Goal: Information Seeking & Learning: Learn about a topic

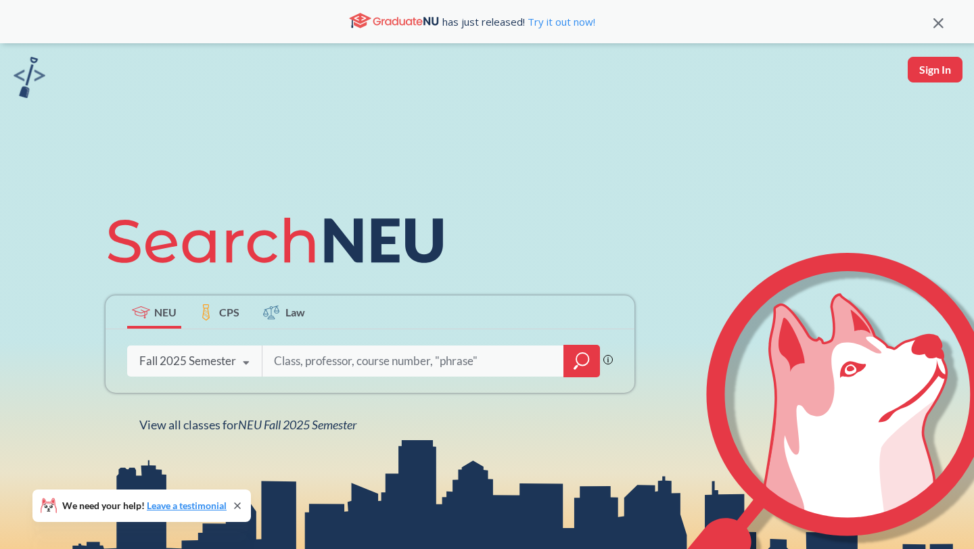
click at [574, 354] on icon "magnifying glass" at bounding box center [581, 361] width 16 height 19
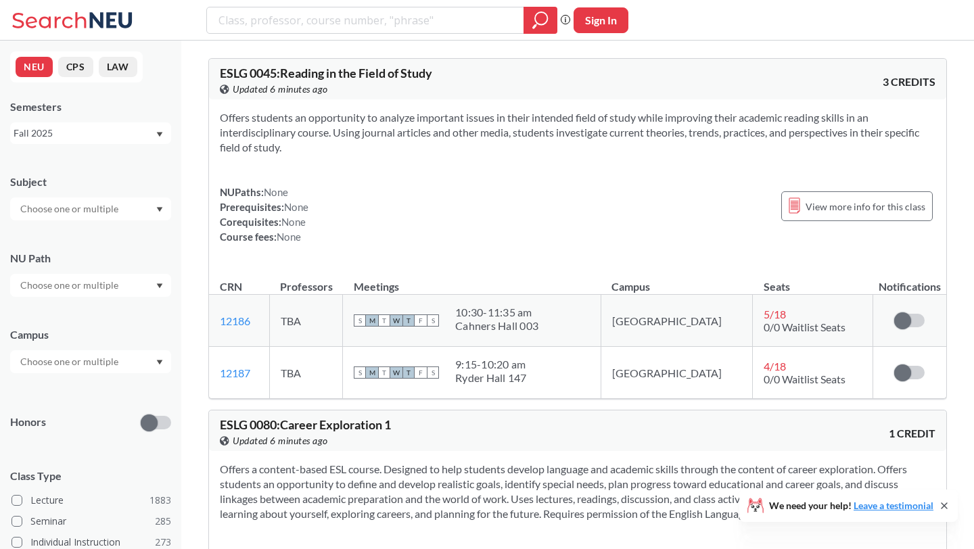
click at [103, 212] on input "text" at bounding box center [71, 209] width 114 height 16
type input "math"
click at [87, 231] on div "MATH ( 68 )" at bounding box center [94, 232] width 153 height 15
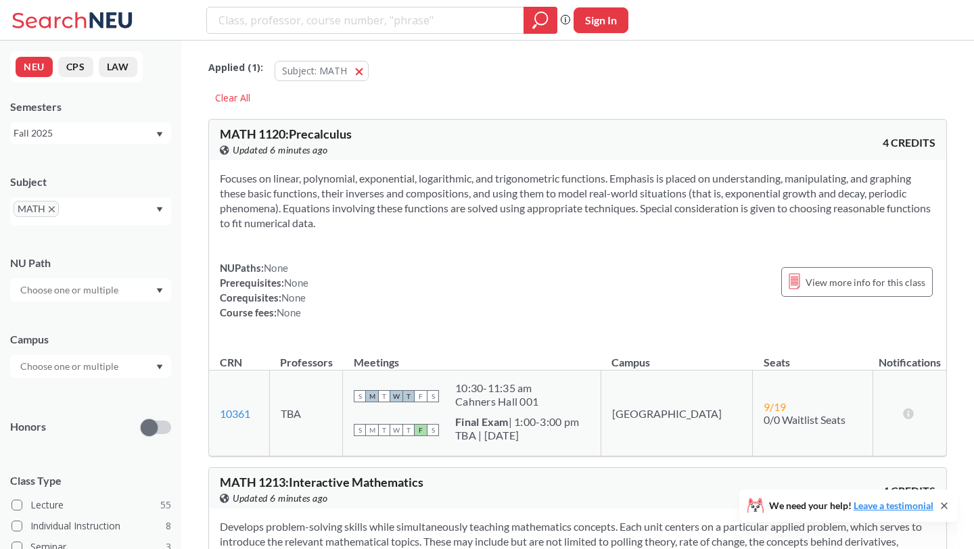
click at [88, 416] on div "Honors" at bounding box center [90, 419] width 161 height 48
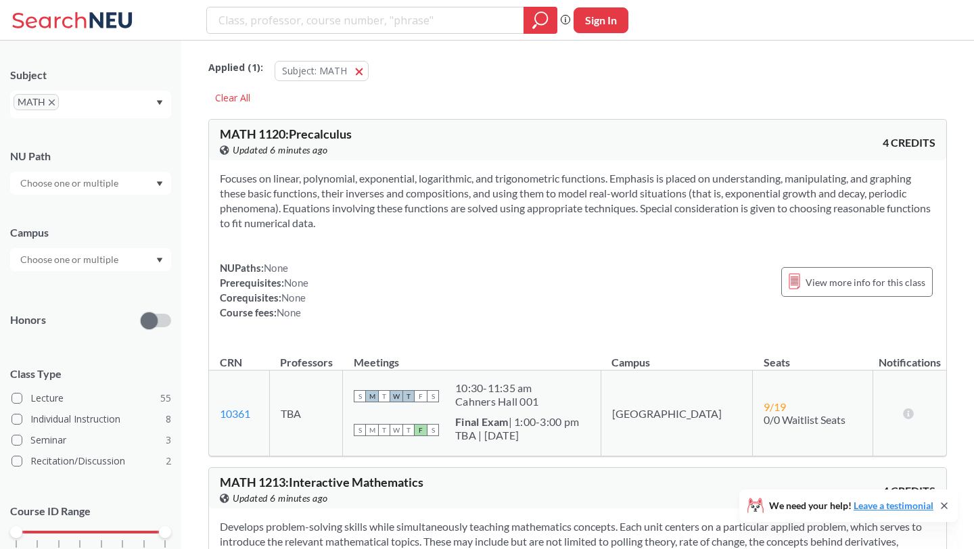
scroll to position [162, 0]
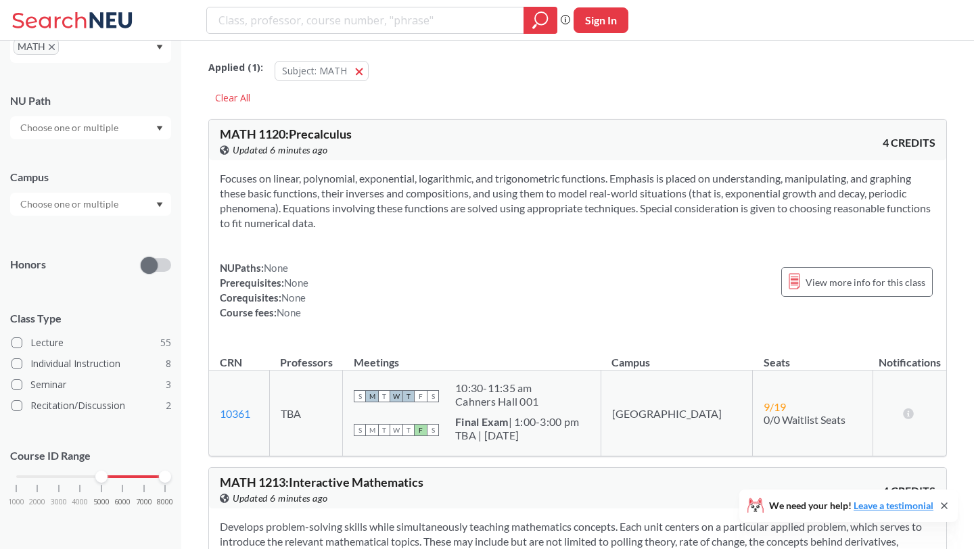
drag, startPoint x: 20, startPoint y: 475, endPoint x: 104, endPoint y: 479, distance: 84.6
click at [104, 479] on div at bounding box center [101, 477] width 12 height 12
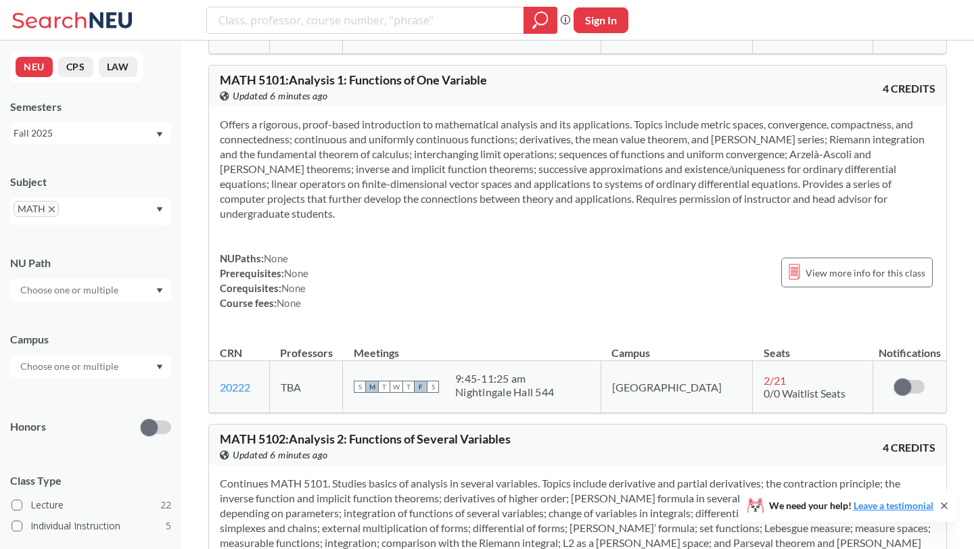
scroll to position [389, 0]
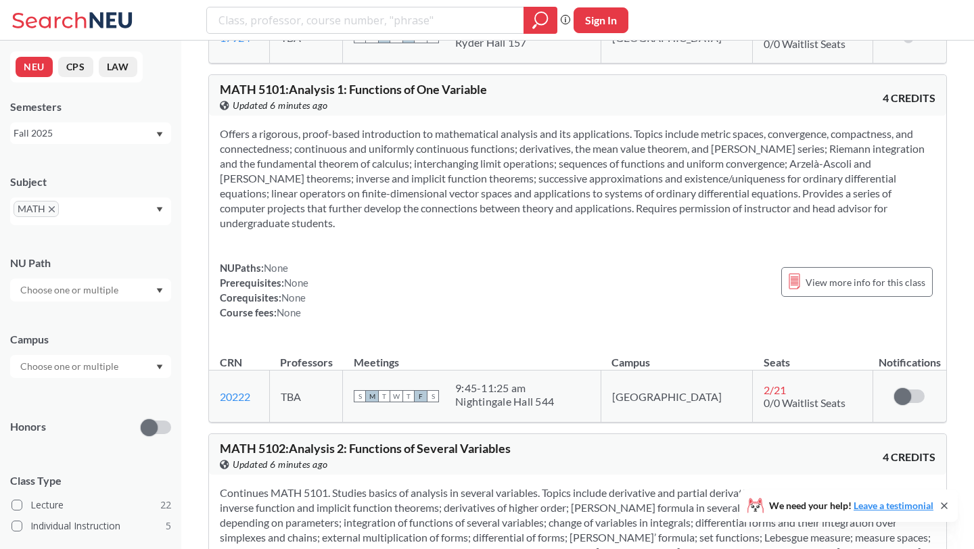
click at [242, 129] on section "Offers a rigorous, proof-based introduction to mathematical analysis and its ap…" at bounding box center [577, 178] width 715 height 104
click at [242, 149] on section "Offers a rigorous, proof-based introduction to mathematical analysis and its ap…" at bounding box center [577, 178] width 715 height 104
click at [316, 150] on section "Offers a rigorous, proof-based introduction to mathematical analysis and its ap…" at bounding box center [577, 178] width 715 height 104
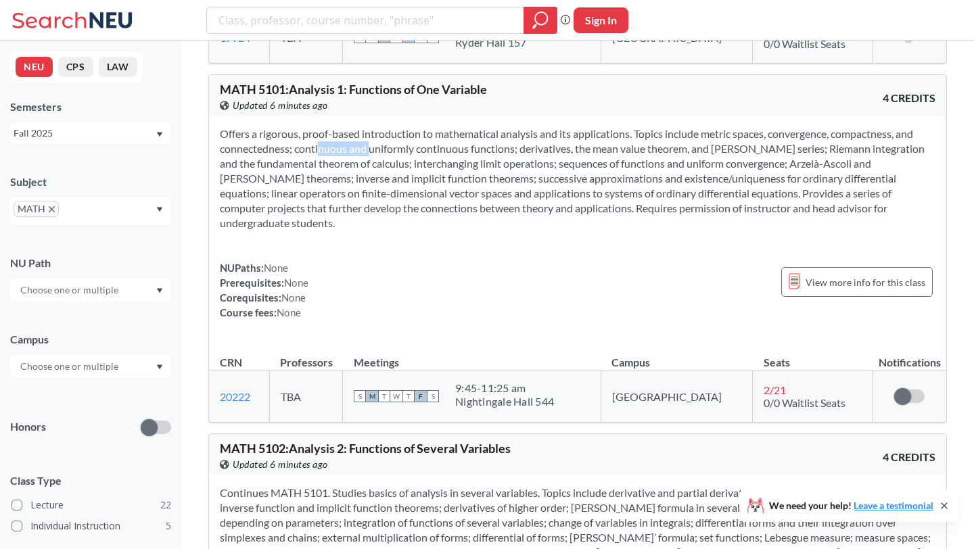
click at [316, 150] on section "Offers a rigorous, proof-based introduction to mathematical analysis and its ap…" at bounding box center [577, 178] width 715 height 104
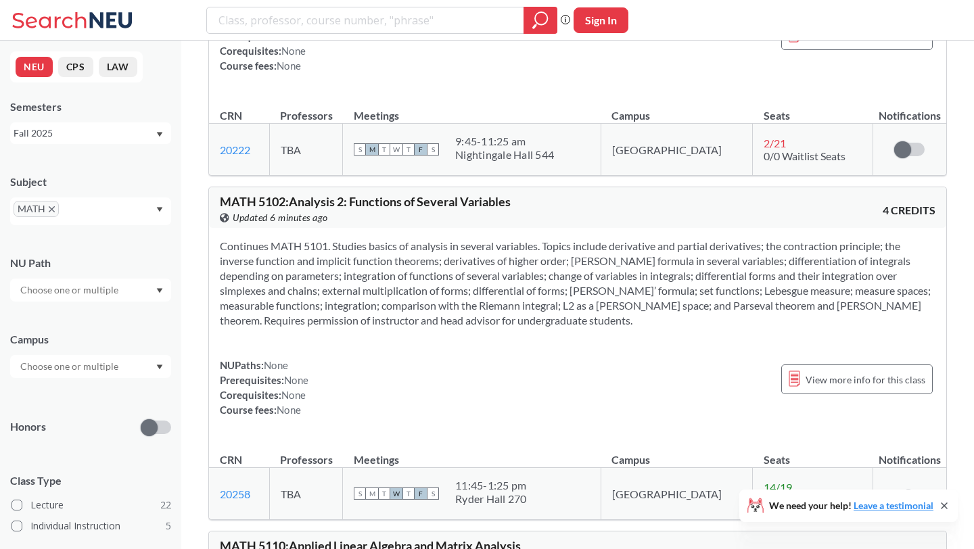
scroll to position [689, 0]
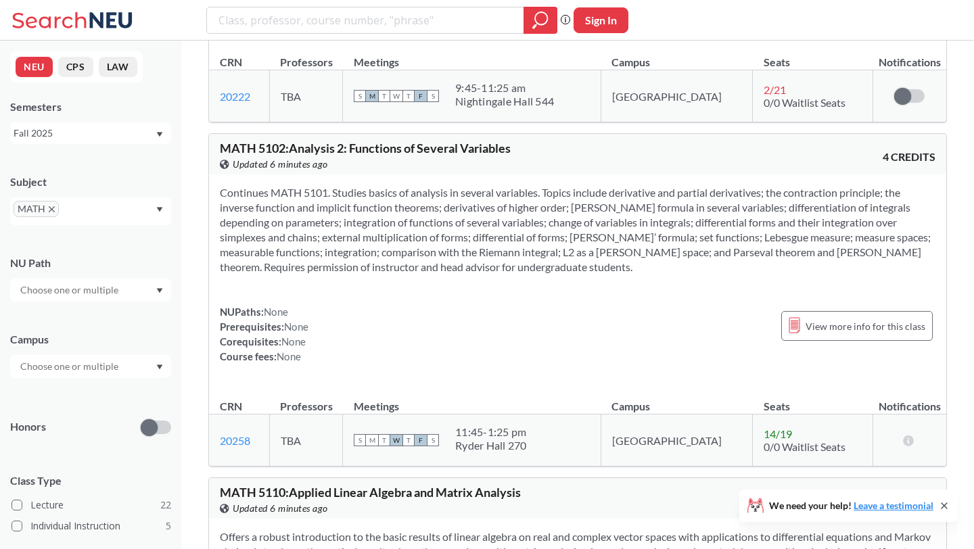
click at [304, 205] on section "Continues MATH 5101. Studies basics of analysis in several variables. Topics in…" at bounding box center [577, 229] width 715 height 89
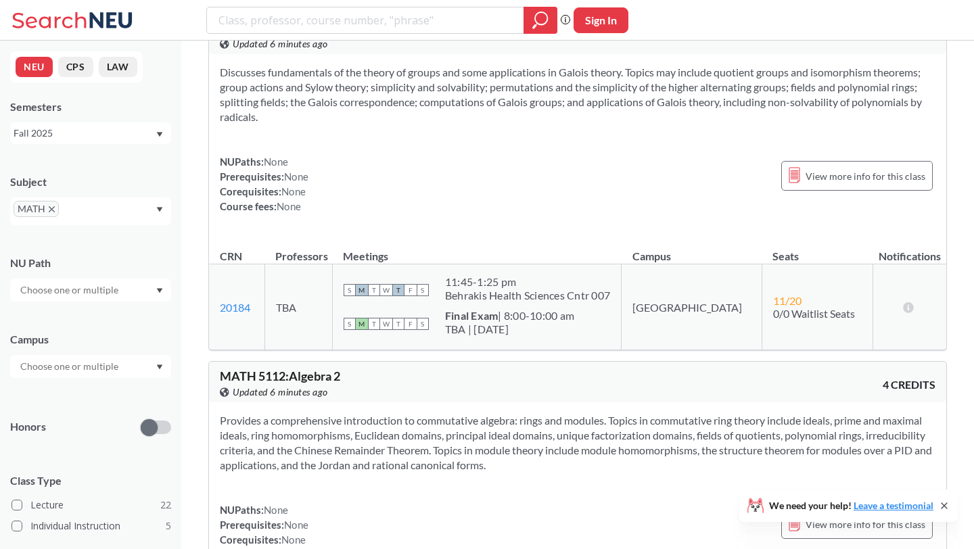
scroll to position [1625, 0]
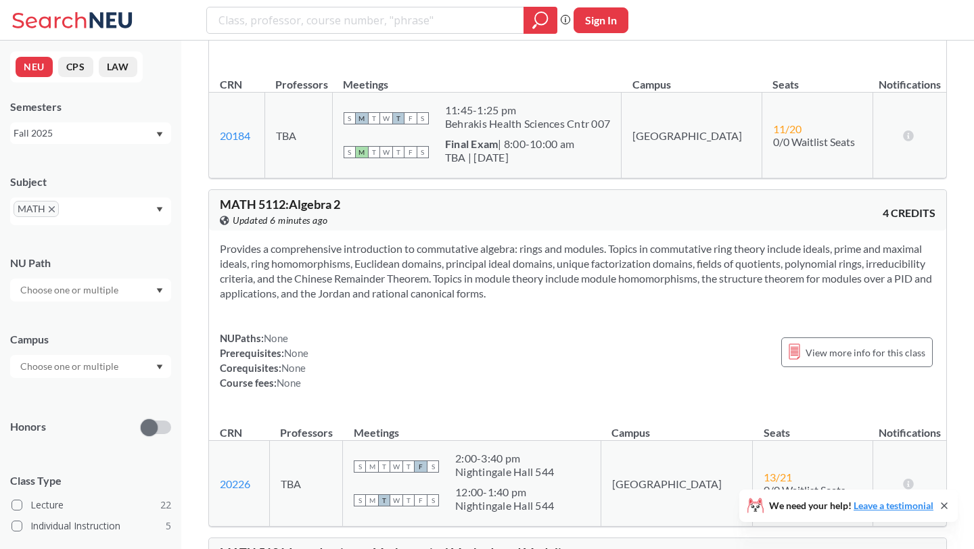
click at [308, 259] on section "Provides a comprehensive introduction to commutative algebra: rings and modules…" at bounding box center [577, 270] width 715 height 59
click at [306, 274] on section "Provides a comprehensive introduction to commutative algebra: rings and modules…" at bounding box center [577, 270] width 715 height 59
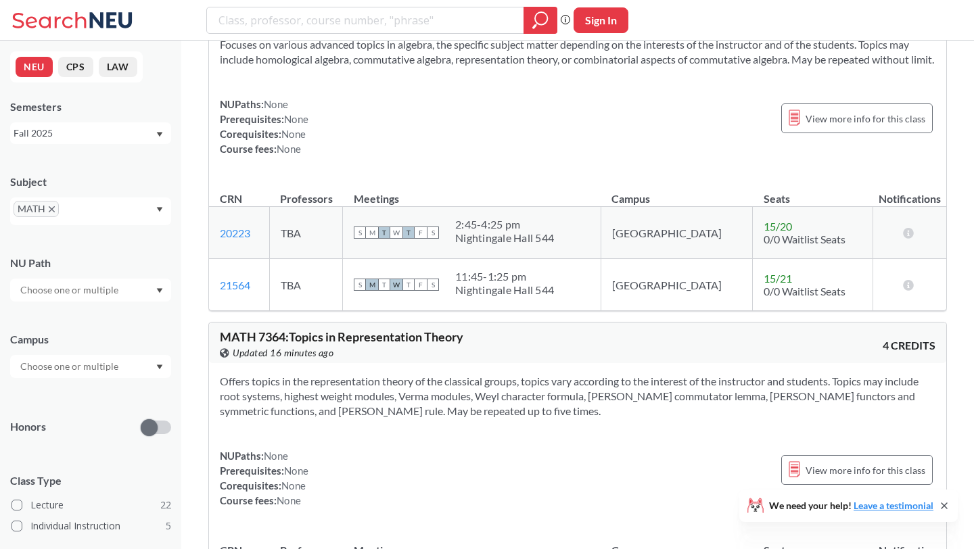
scroll to position [6629, 0]
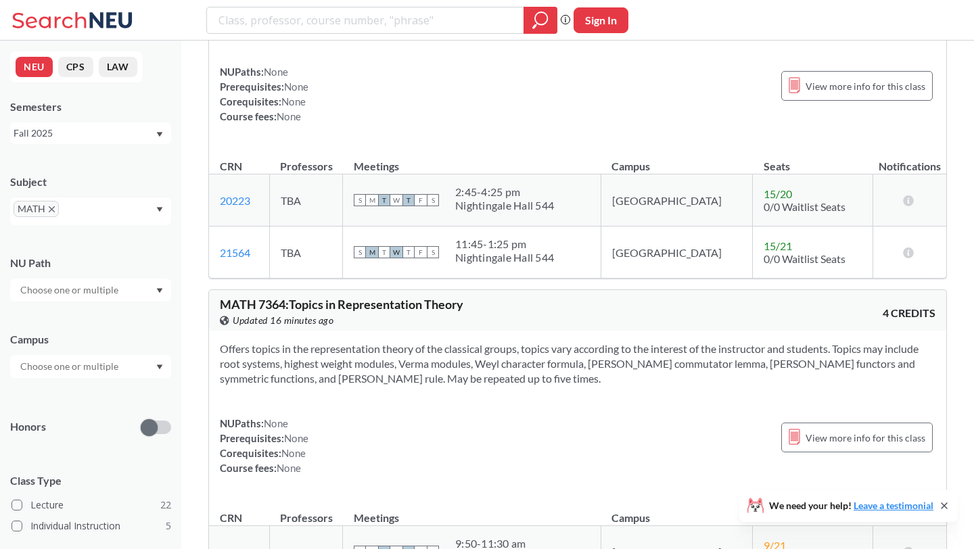
click at [479, 341] on section "Offers topics in the representation theory of the classical groups, topics vary…" at bounding box center [577, 363] width 715 height 45
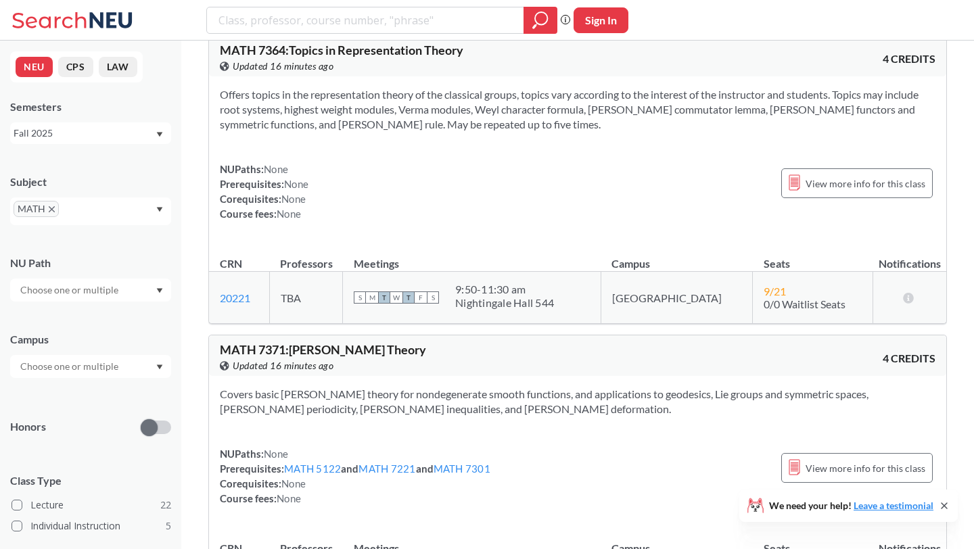
click at [452, 387] on section "Covers basic [PERSON_NAME] theory for nondegenerate smooth functions, and appli…" at bounding box center [577, 402] width 715 height 30
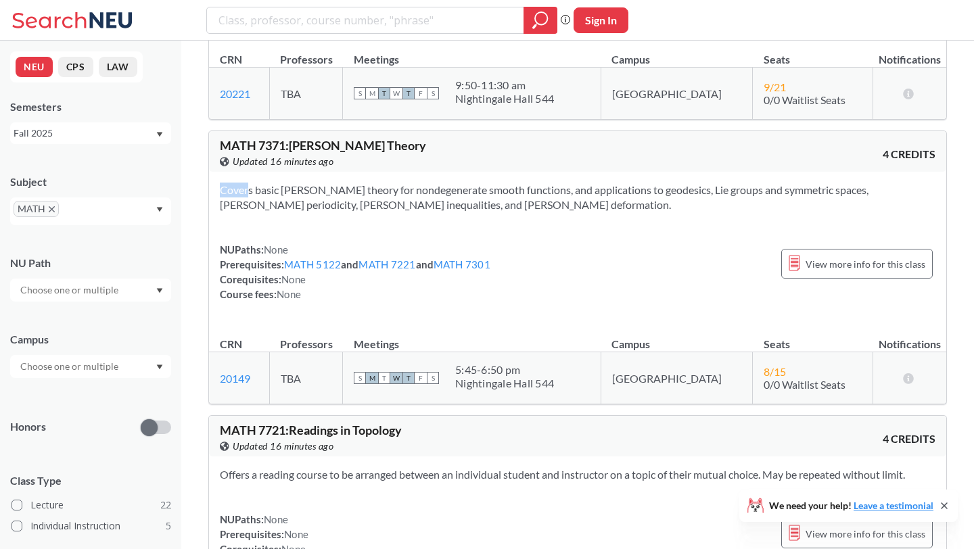
scroll to position [7091, 0]
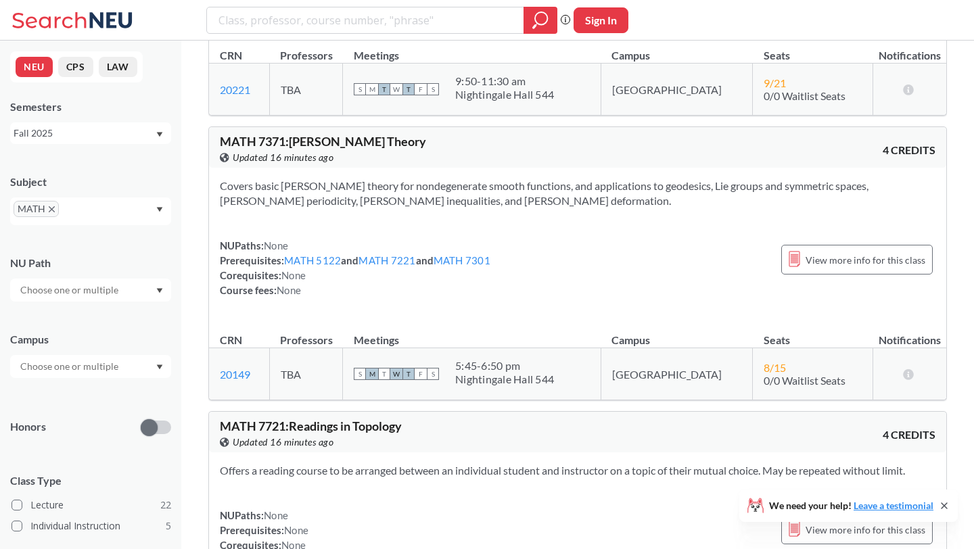
click at [452, 348] on td "S M T W T F S 5:45 - 6:50 pm Nightingale Hall 544" at bounding box center [472, 374] width 258 height 52
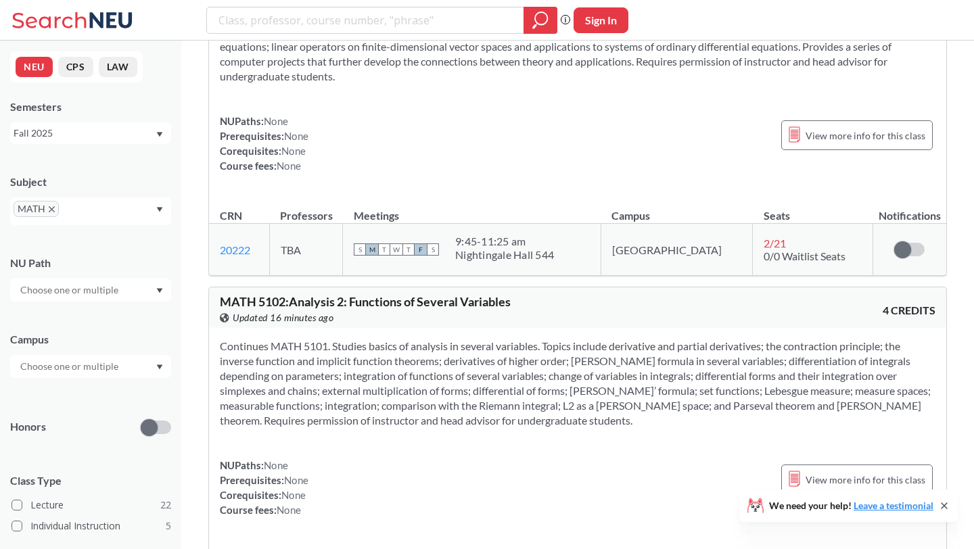
scroll to position [0, 0]
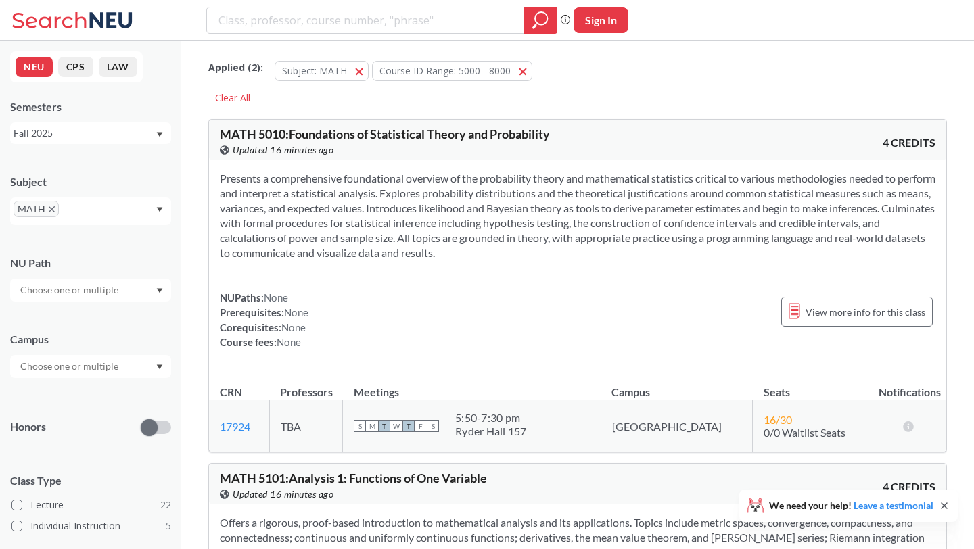
click at [432, 236] on section "Presents a comprehensive foundational overview of the probability theory and ma…" at bounding box center [577, 215] width 715 height 89
click at [432, 237] on section "Presents a comprehensive foundational overview of the probability theory and ma…" at bounding box center [577, 215] width 715 height 89
click at [418, 257] on section "Presents a comprehensive foundational overview of the probability theory and ma…" at bounding box center [577, 215] width 715 height 89
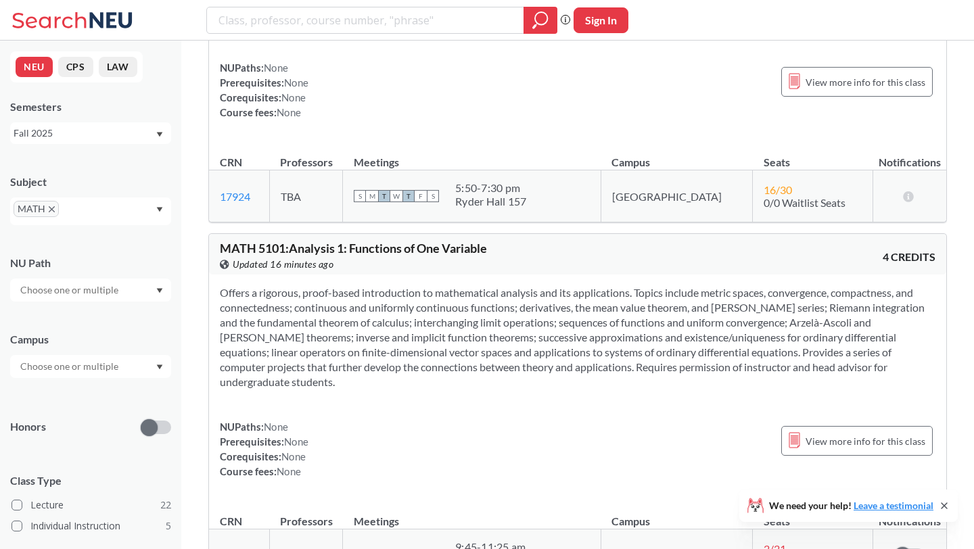
click at [362, 304] on section "Offers a rigorous, proof-based introduction to mathematical analysis and its ap…" at bounding box center [577, 337] width 715 height 104
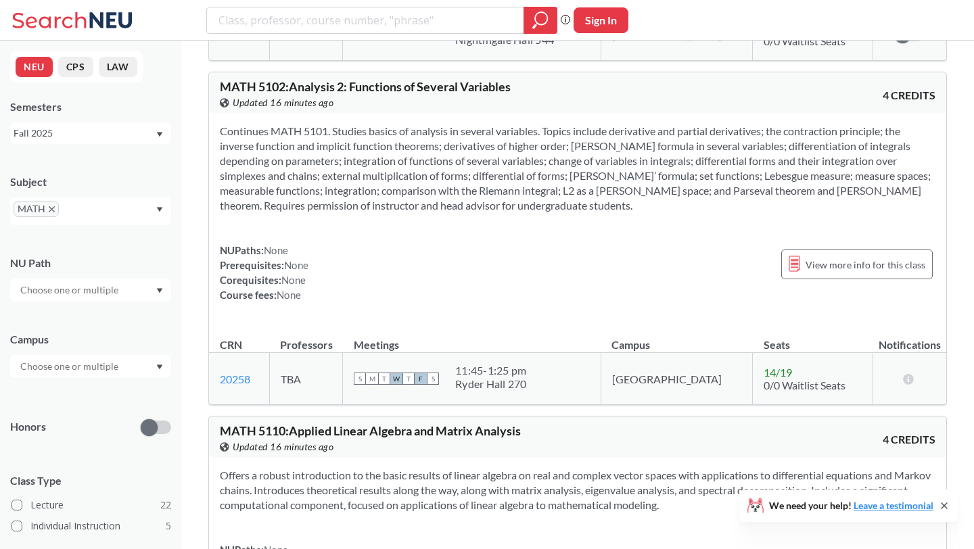
scroll to position [761, 0]
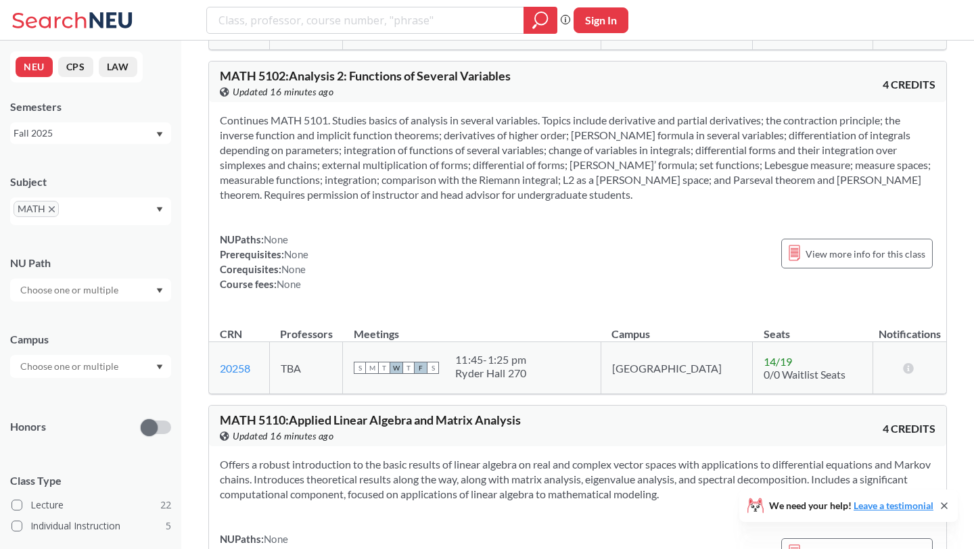
click at [76, 144] on div "NEU CPS LAW Semesters Fall 2025 Subject MATH NU Path Campus Honors Class Type L…" at bounding box center [90, 295] width 181 height 508
click at [68, 134] on div "Fall 2025" at bounding box center [84, 133] width 141 height 15
click at [77, 199] on div "Spring 2025" at bounding box center [90, 190] width 161 height 37
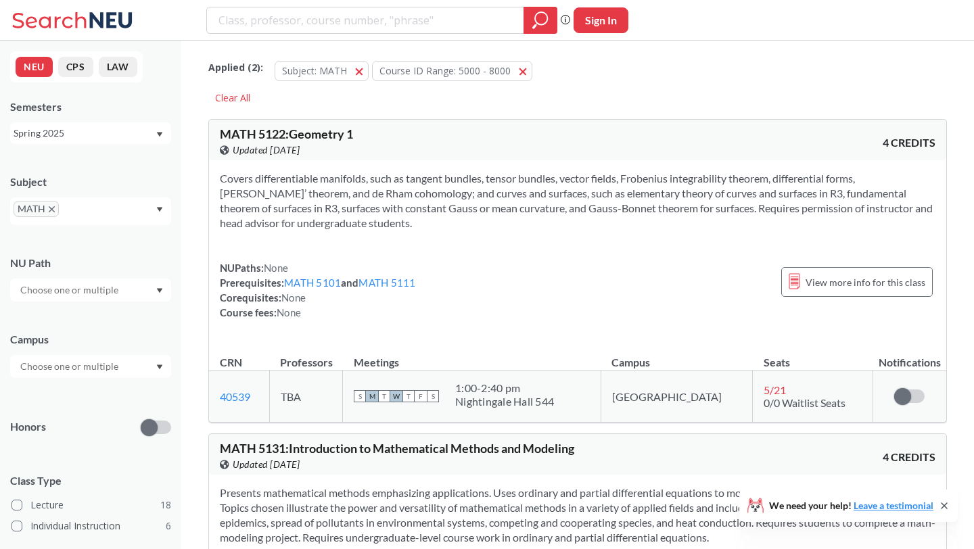
click at [78, 126] on div "Spring 2025" at bounding box center [84, 133] width 141 height 15
click at [76, 168] on div "Fall 2025" at bounding box center [94, 163] width 153 height 15
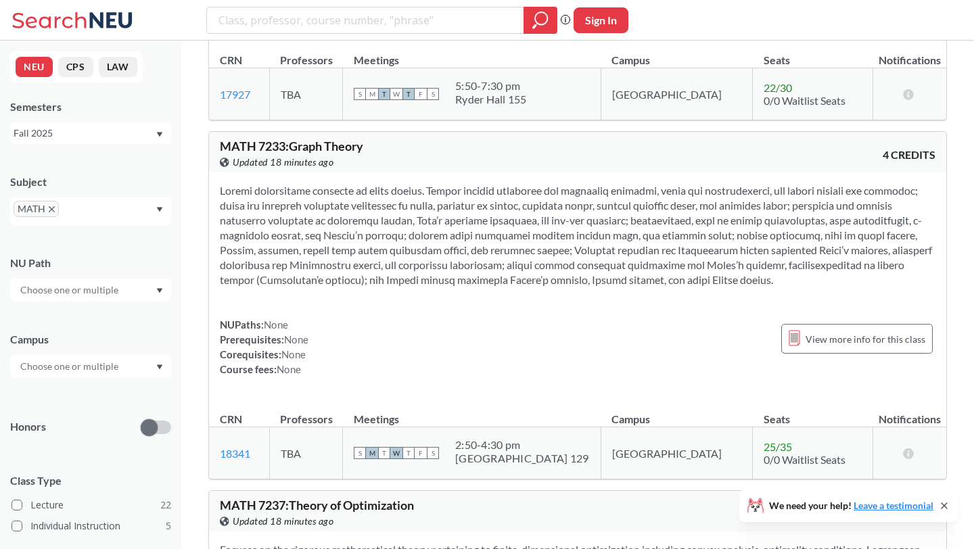
scroll to position [3762, 0]
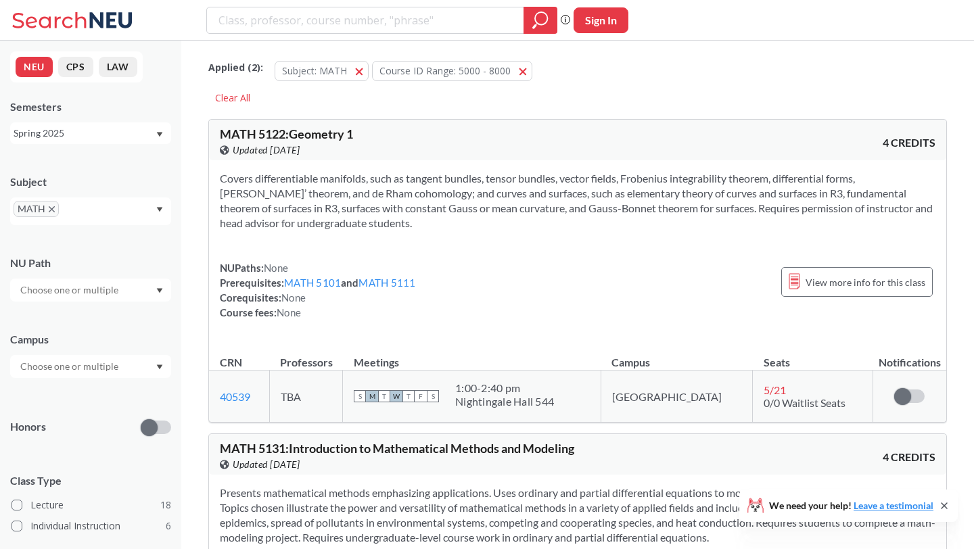
click at [140, 130] on div "Spring 2025" at bounding box center [84, 133] width 141 height 15
click at [118, 169] on div "Fall 2025" at bounding box center [94, 163] width 153 height 15
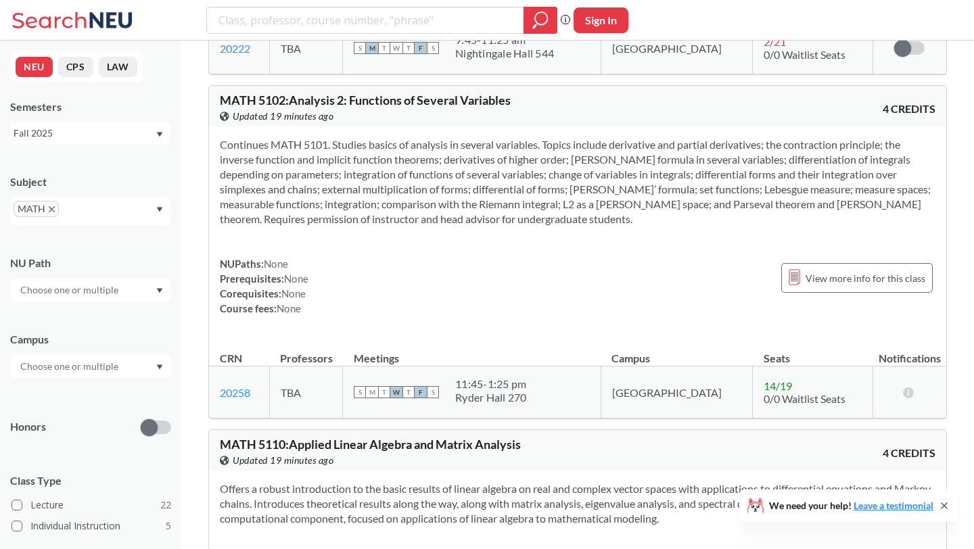
scroll to position [727, 0]
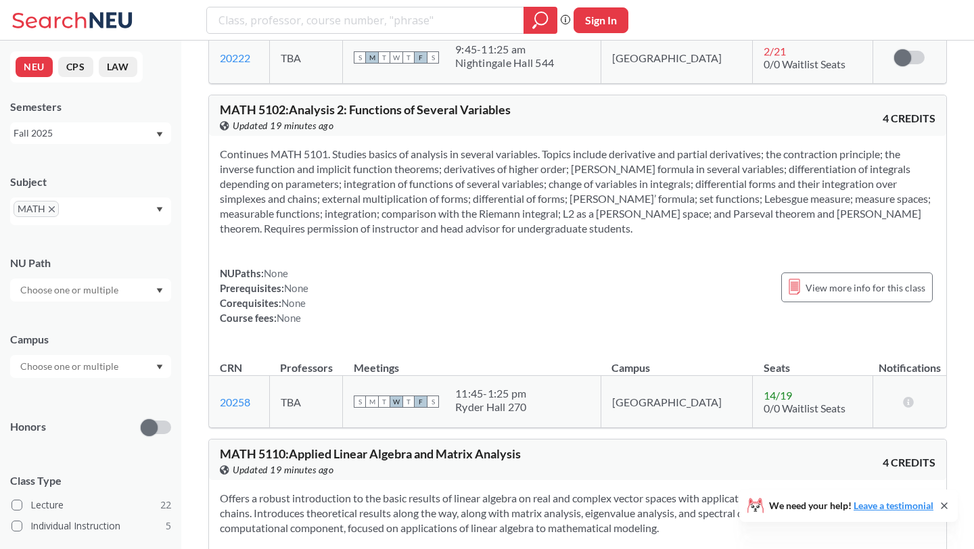
click at [356, 162] on section "Continues MATH 5101. Studies basics of analysis in several variables. Topics in…" at bounding box center [577, 191] width 715 height 89
click at [356, 178] on section "Continues MATH 5101. Studies basics of analysis in several variables. Topics in…" at bounding box center [577, 191] width 715 height 89
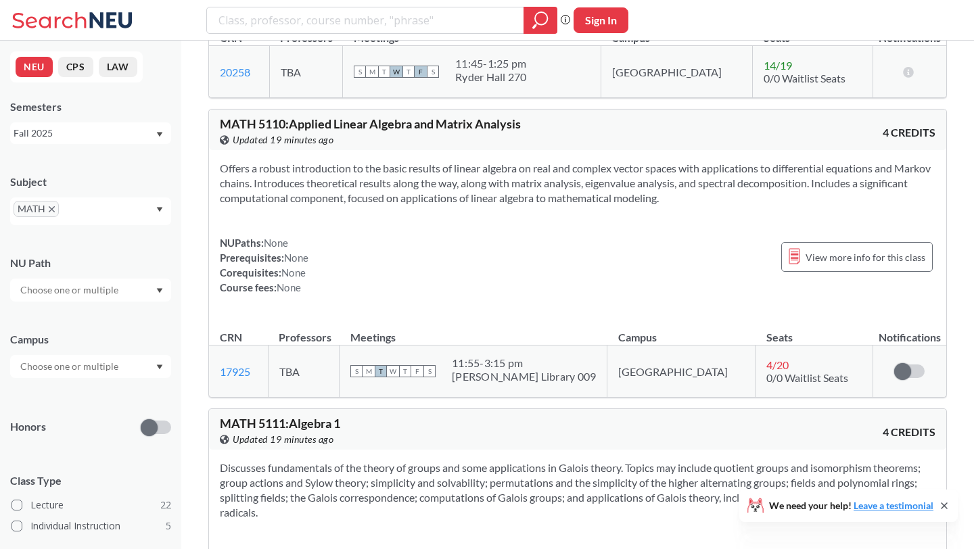
scroll to position [1085, 0]
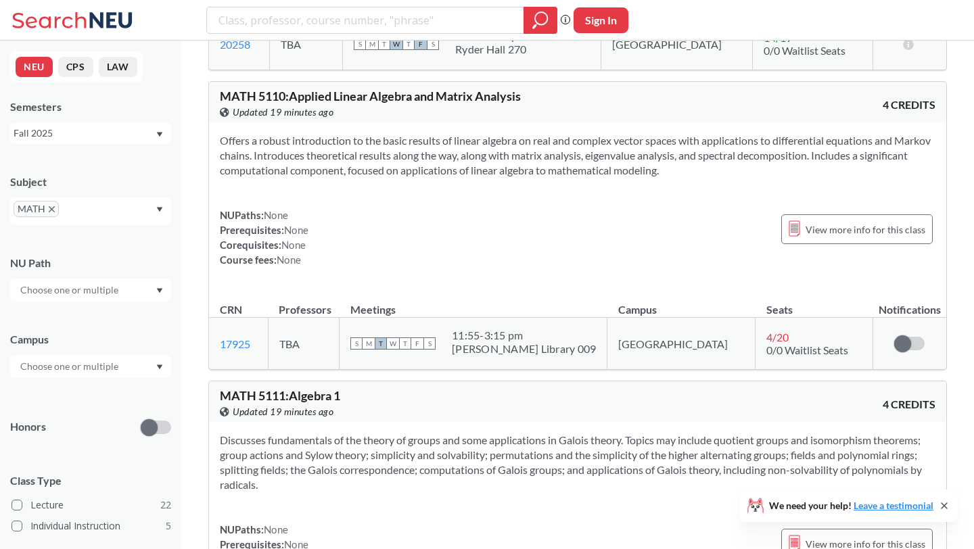
click at [337, 135] on section "Offers a robust introduction to the basic results of linear algebra on real and…" at bounding box center [577, 155] width 715 height 45
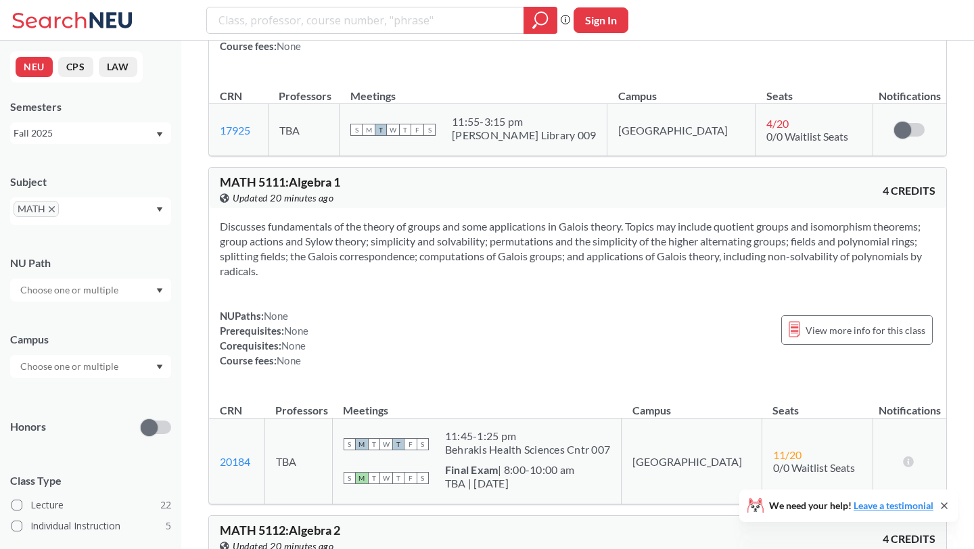
scroll to position [1230, 0]
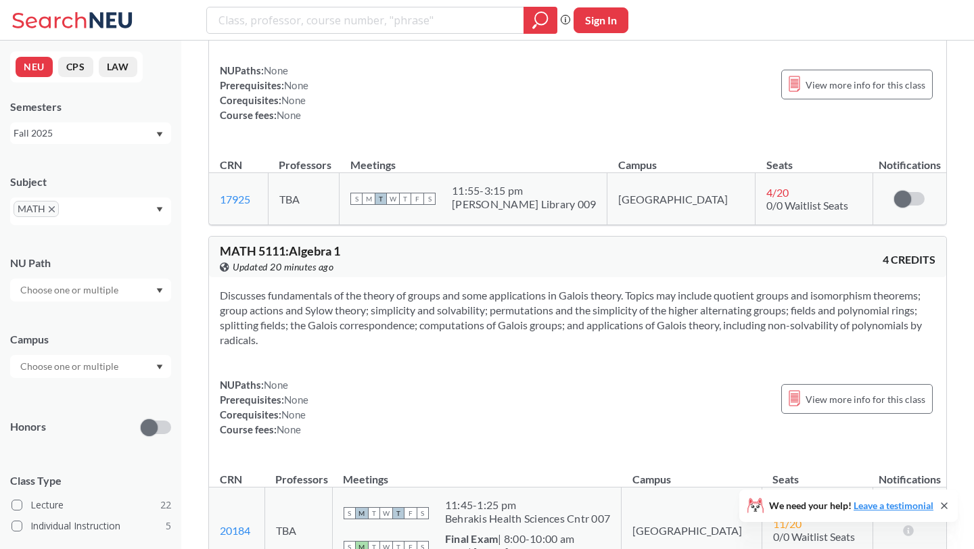
click at [369, 293] on section "Discusses fundamentals of the theory of groups and some applications in Galois …" at bounding box center [577, 317] width 715 height 59
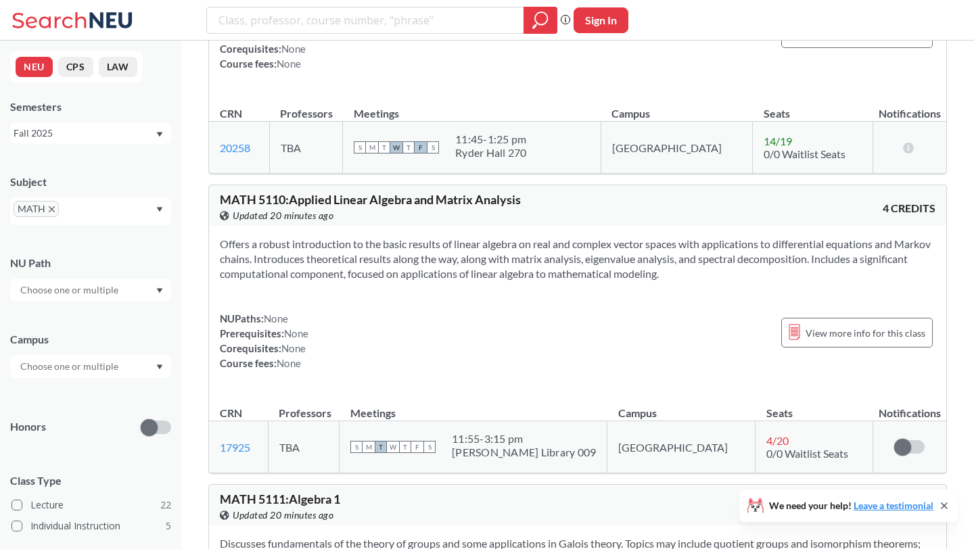
scroll to position [906, 0]
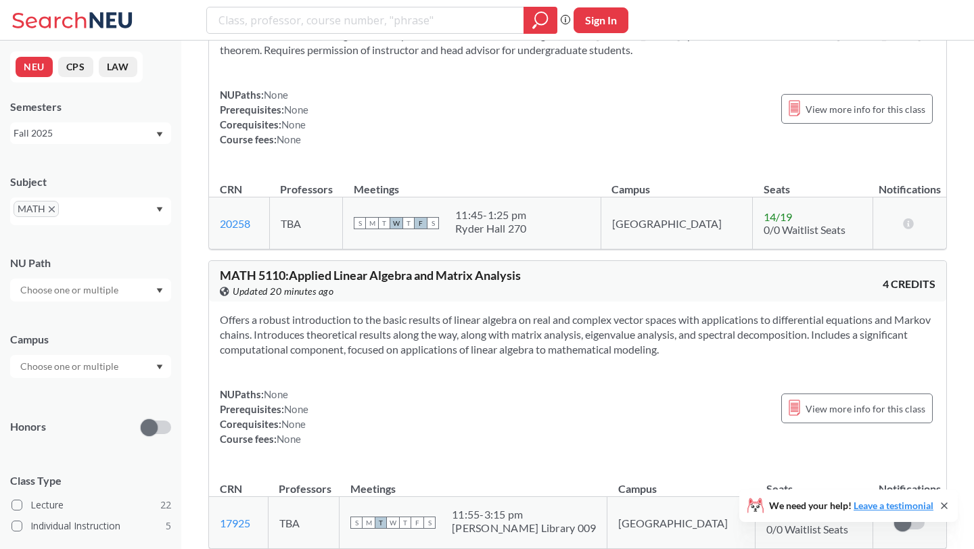
click at [359, 312] on section "Offers a robust introduction to the basic results of linear algebra on real and…" at bounding box center [577, 334] width 715 height 45
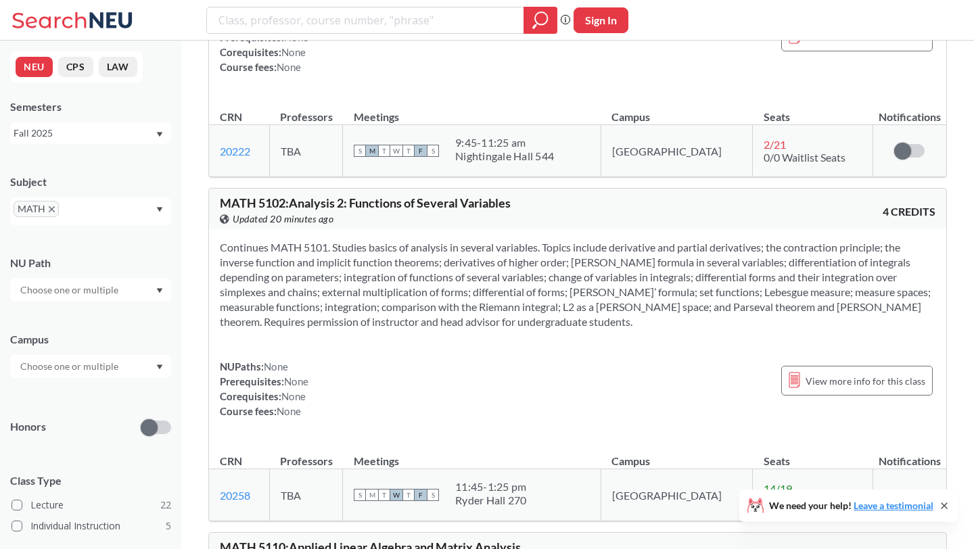
scroll to position [624, 0]
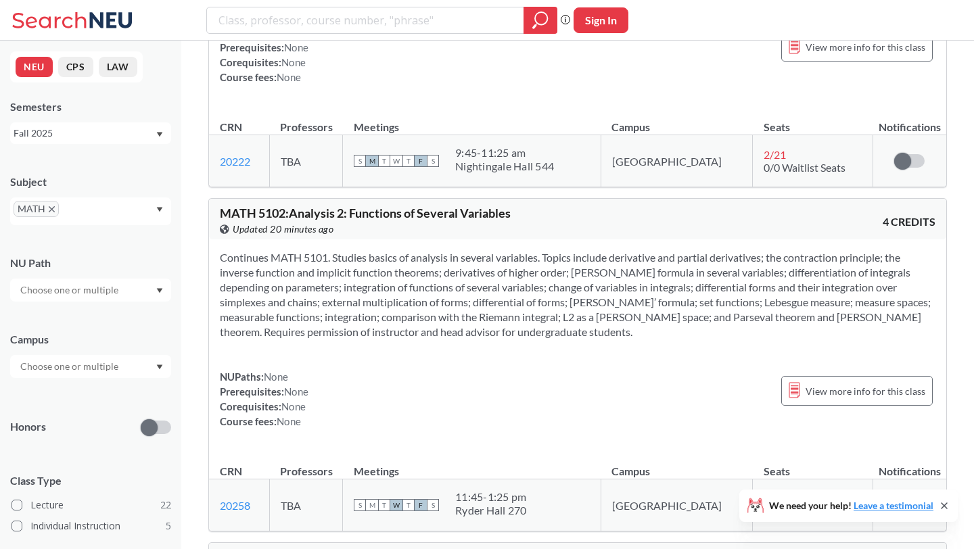
click at [359, 308] on section "Continues MATH 5101. Studies basics of analysis in several variables. Topics in…" at bounding box center [577, 294] width 715 height 89
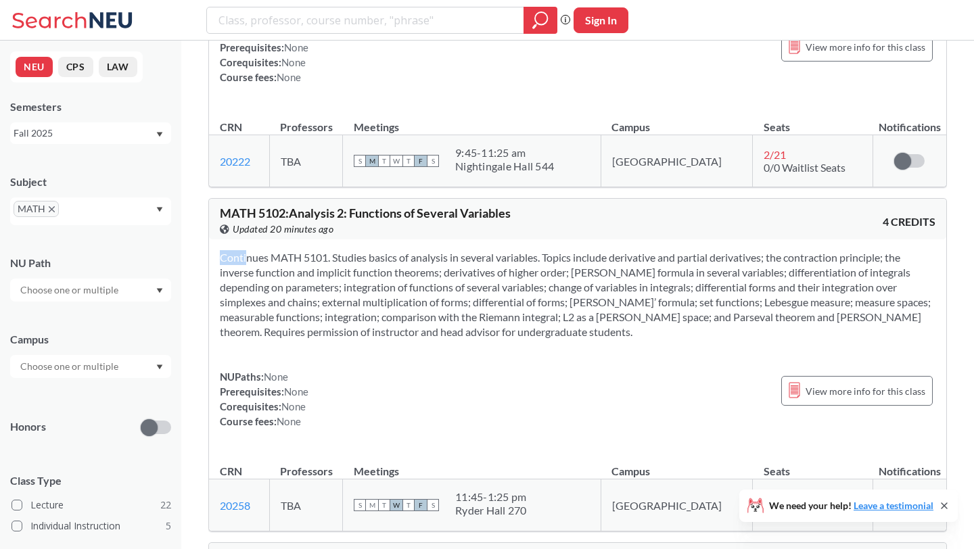
click at [358, 292] on section "Continues MATH 5101. Studies basics of analysis in several variables. Topics in…" at bounding box center [577, 294] width 715 height 89
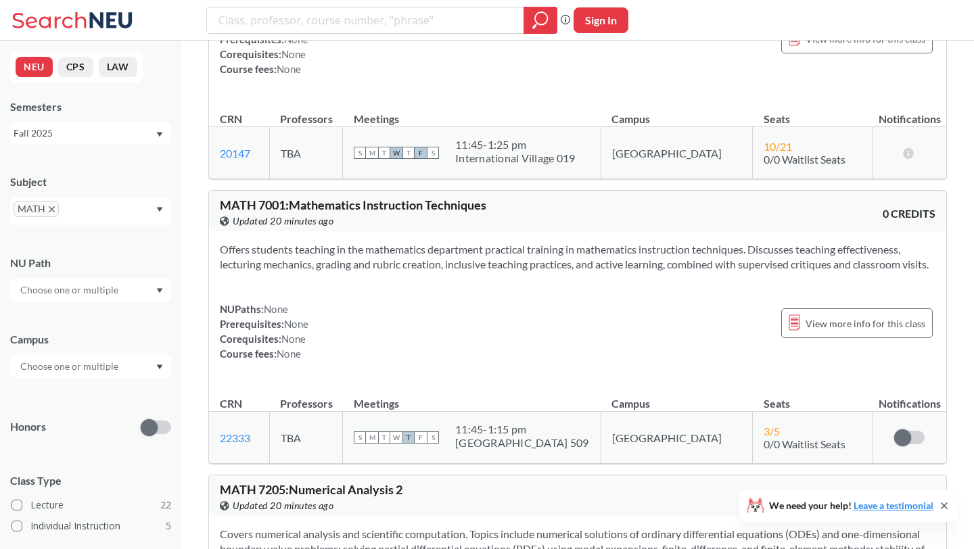
scroll to position [2683, 0]
click at [537, 241] on section "Offers students teaching in the mathematics department practical training in ma…" at bounding box center [577, 256] width 715 height 30
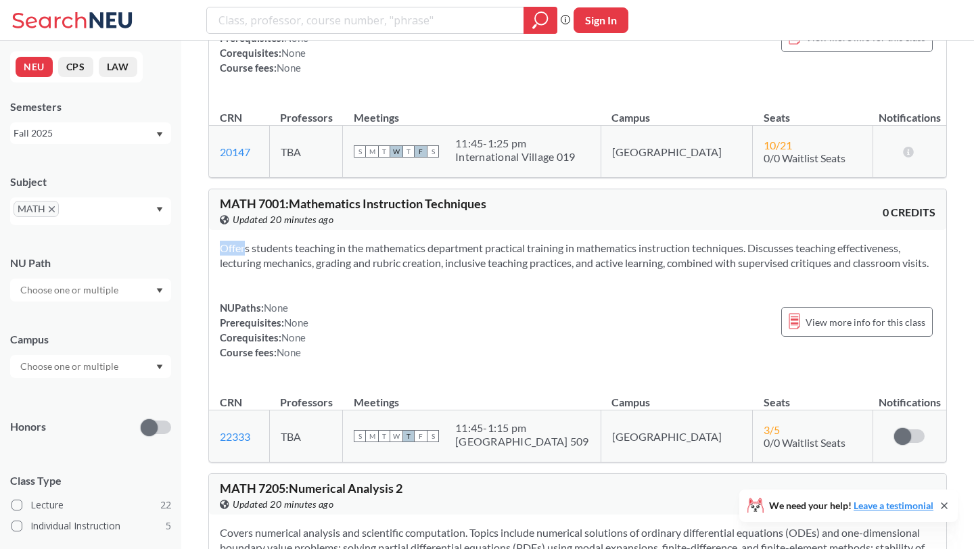
click at [537, 241] on section "Offers students teaching in the mathematics department practical training in ma…" at bounding box center [577, 256] width 715 height 30
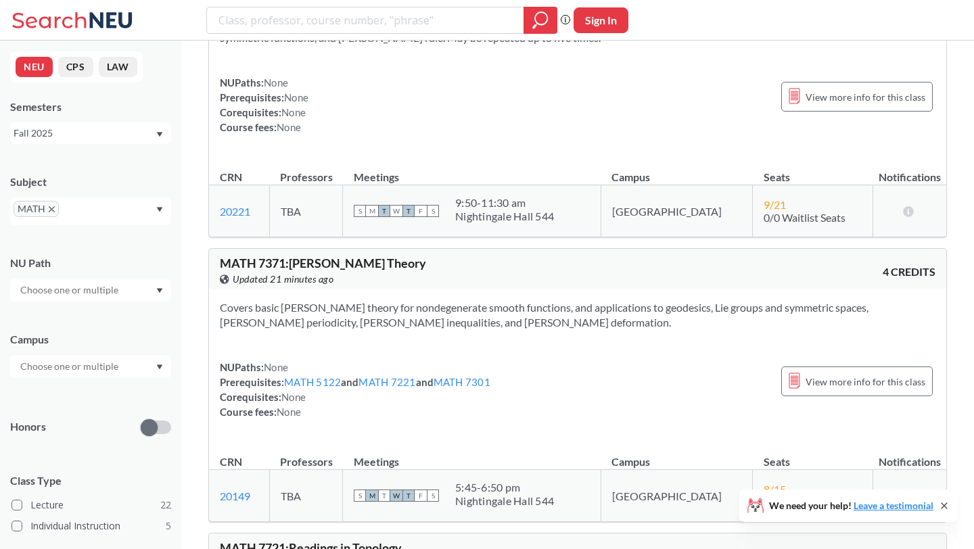
scroll to position [6970, 0]
click at [520, 300] on section "Covers basic [PERSON_NAME] theory for nondegenerate smooth functions, and appli…" at bounding box center [577, 315] width 715 height 30
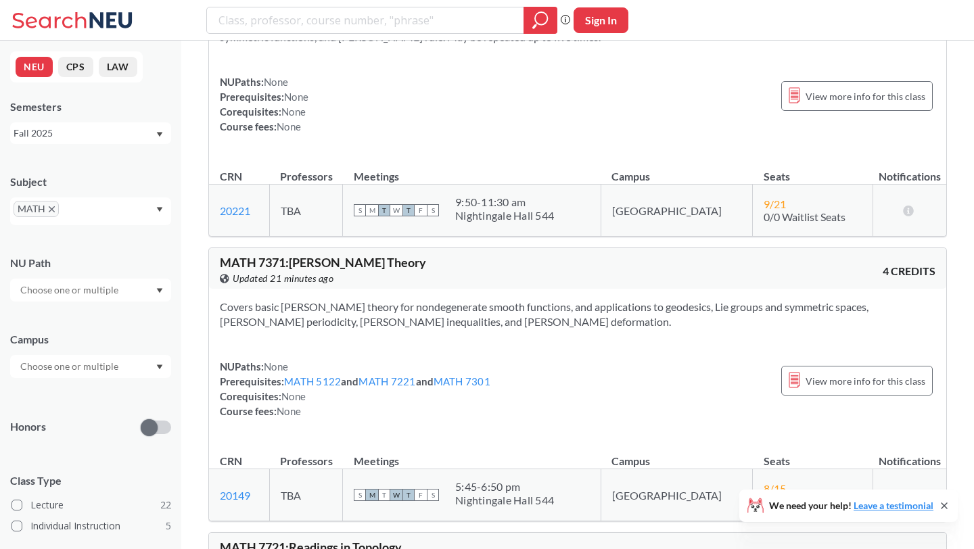
click at [517, 300] on section "Covers basic [PERSON_NAME] theory for nondegenerate smooth functions, and appli…" at bounding box center [577, 315] width 715 height 30
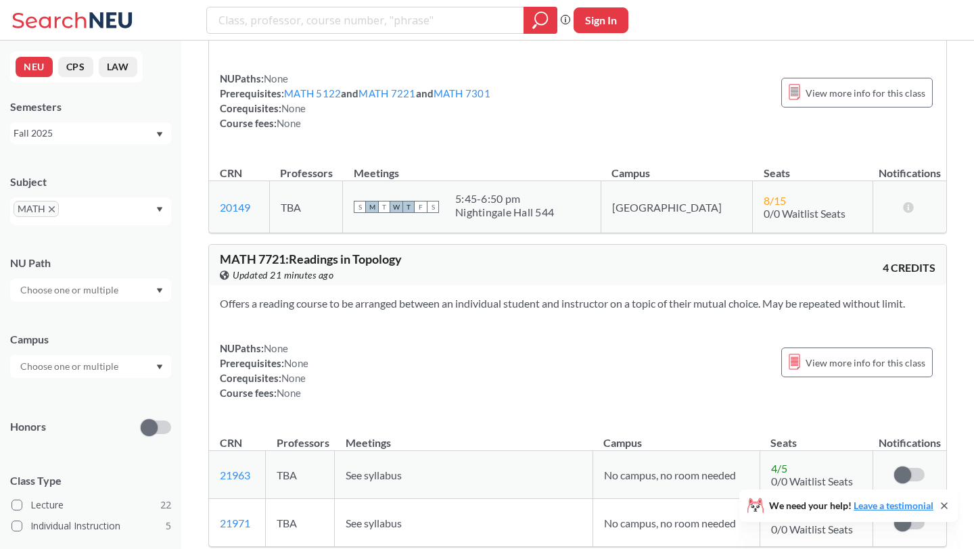
scroll to position [7135, 0]
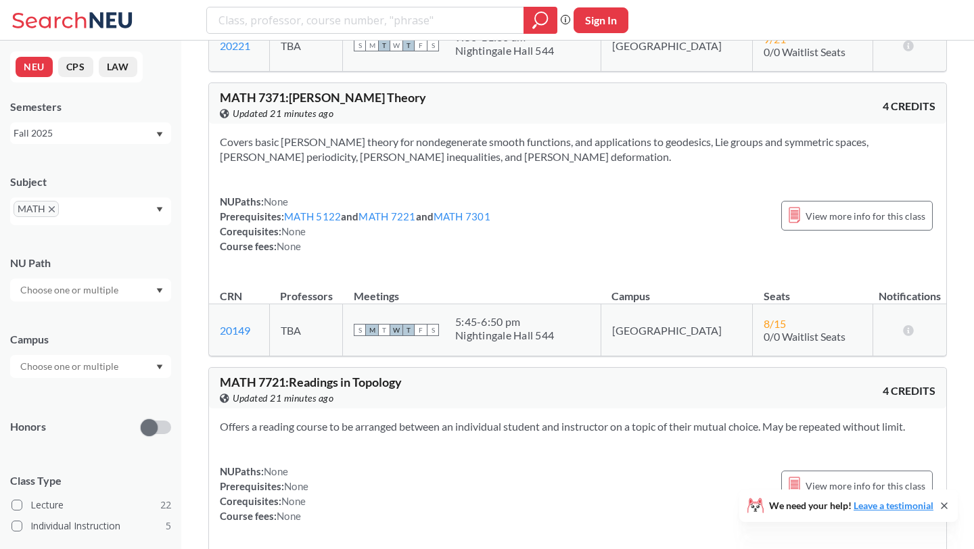
click at [517, 315] on div "5:45 - 6:50 pm" at bounding box center [504, 322] width 99 height 14
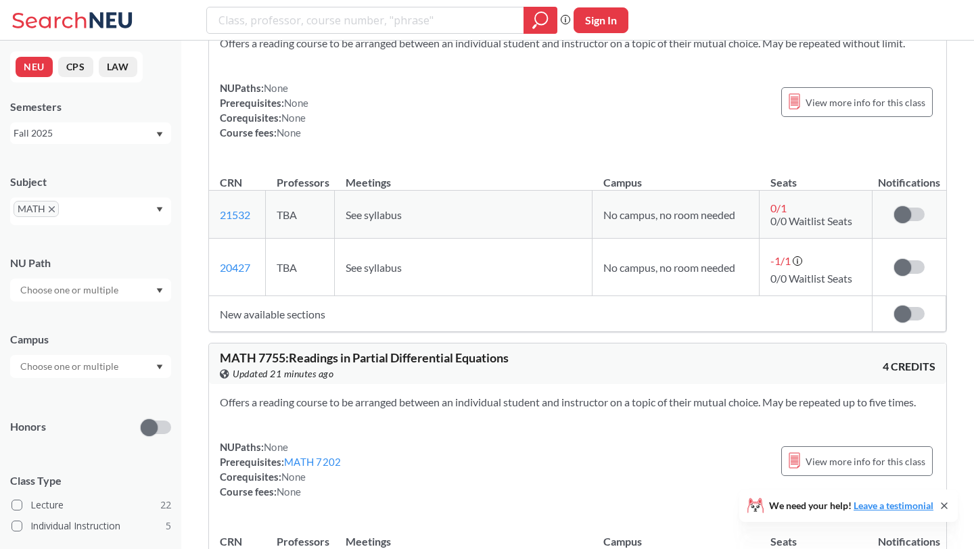
scroll to position [8534, 0]
